Goal: Communication & Community: Answer question/provide support

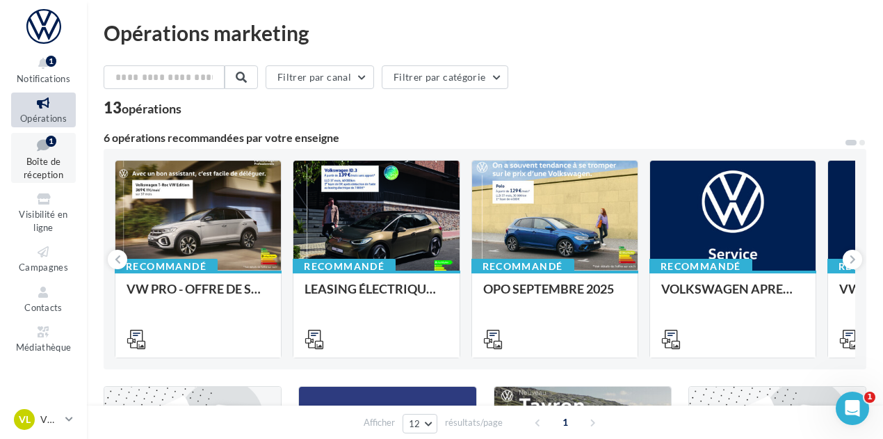
click at [58, 157] on link "Boîte de réception 1" at bounding box center [43, 158] width 65 height 51
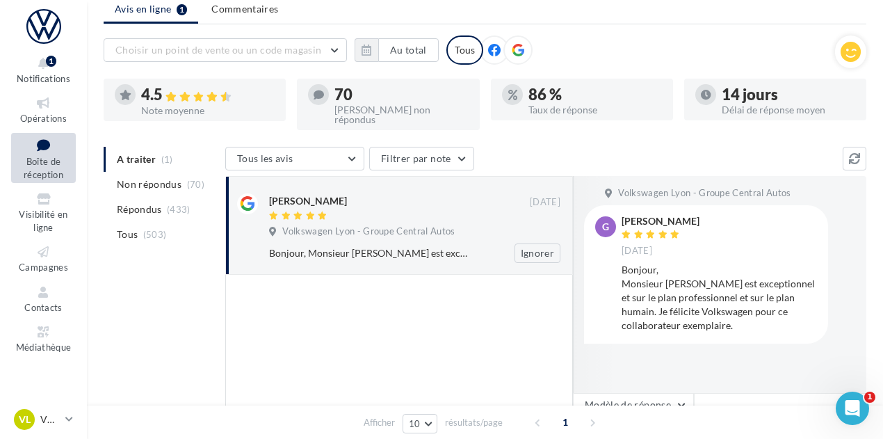
scroll to position [54, 0]
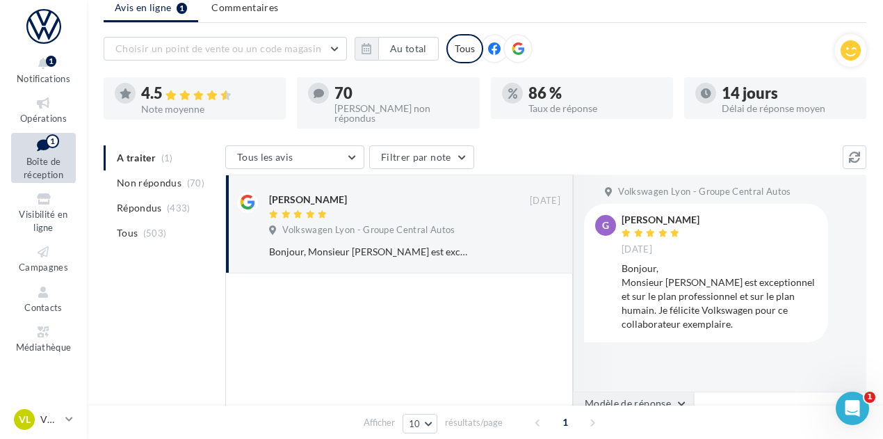
click at [641, 392] on button "Modèle de réponse" at bounding box center [633, 404] width 121 height 24
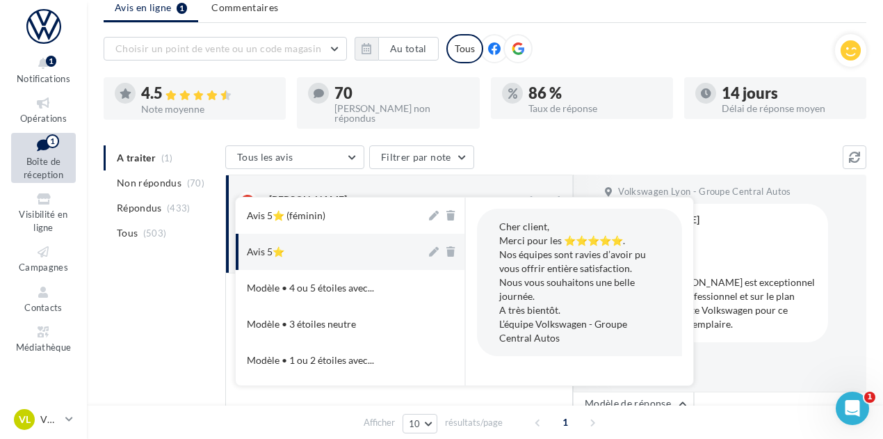
click at [359, 242] on button "Avis 5⭐" at bounding box center [331, 252] width 191 height 36
type textarea "**********"
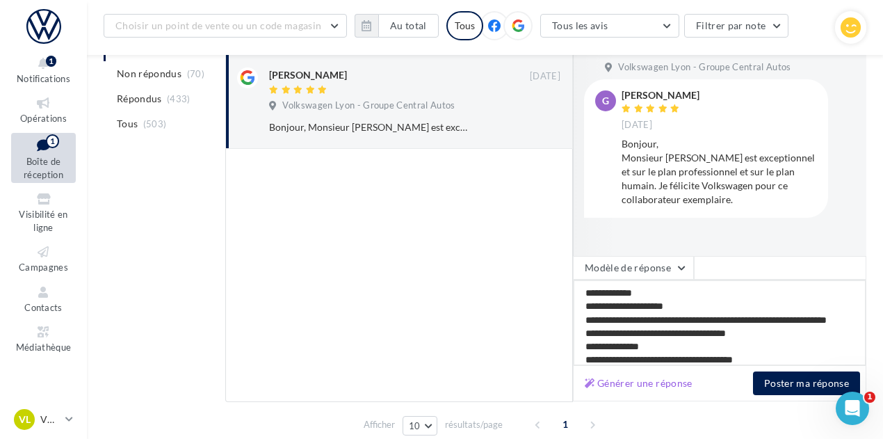
scroll to position [190, 0]
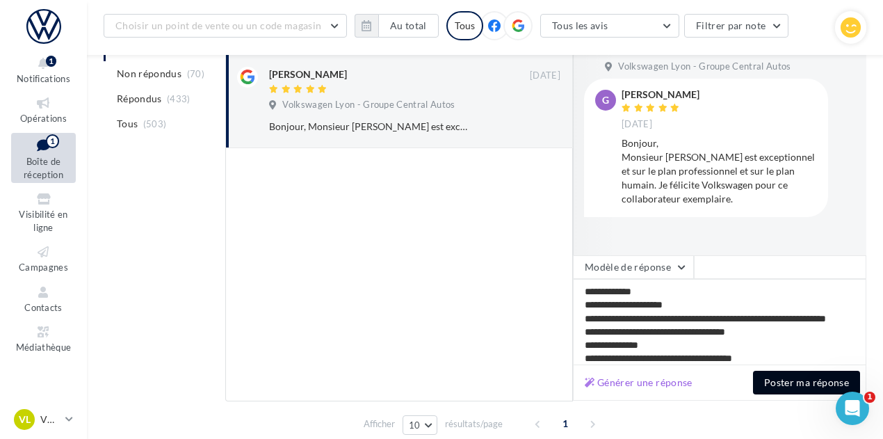
click at [757, 371] on button "Poster ma réponse" at bounding box center [806, 383] width 107 height 24
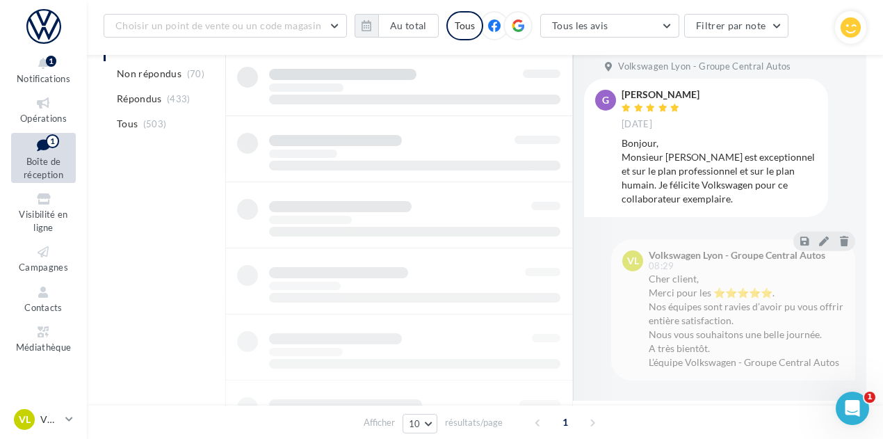
scroll to position [152, 0]
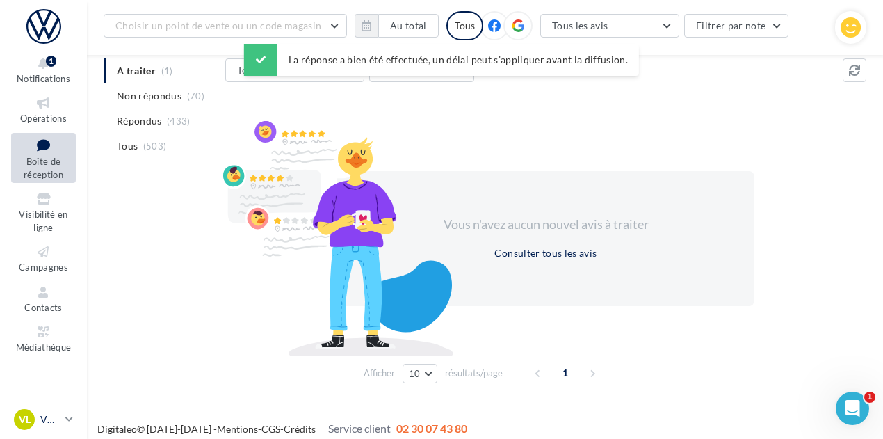
click at [46, 430] on link "VL VW Lyon 7 vw-lyo-gru" at bounding box center [43, 419] width 65 height 26
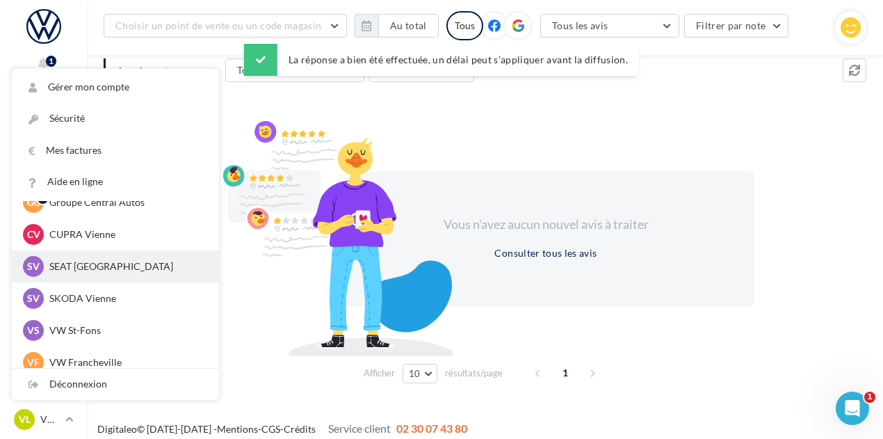
scroll to position [57, 0]
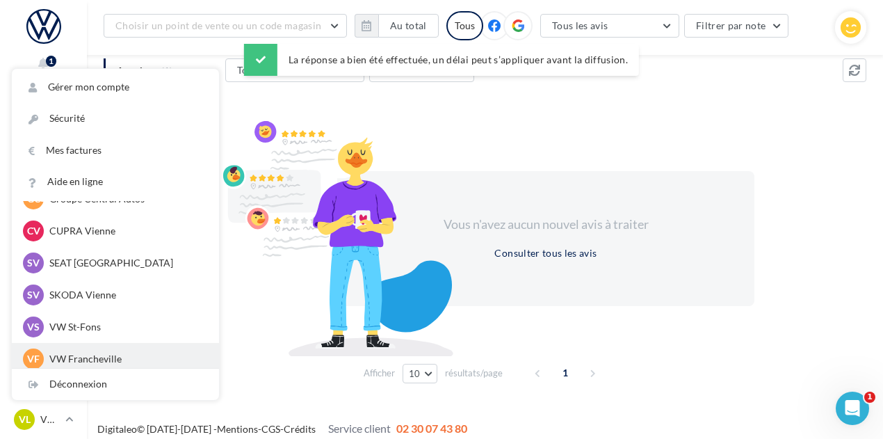
click at [111, 350] on div "VF VW Francheville vw-fra-gru" at bounding box center [115, 358] width 185 height 21
